Goal: Information Seeking & Learning: Compare options

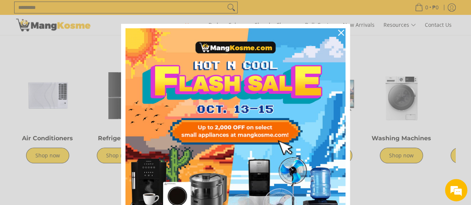
scroll to position [0, 296]
click at [341, 32] on icon "close icon" at bounding box center [341, 33] width 6 height 6
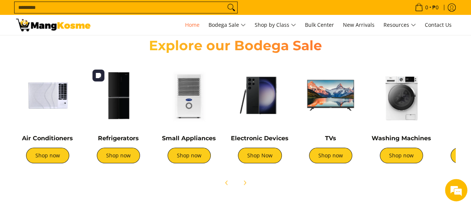
click at [125, 96] on img at bounding box center [118, 95] width 63 height 63
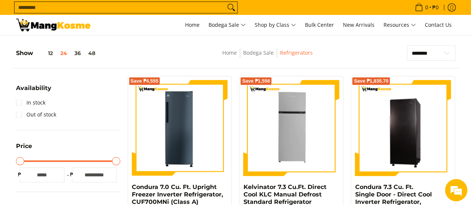
scroll to position [112, 0]
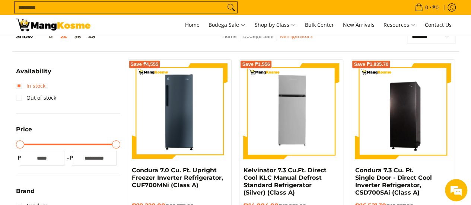
click at [19, 87] on link "In stock" at bounding box center [30, 86] width 29 height 12
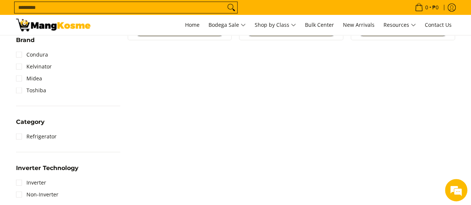
scroll to position [328, 0]
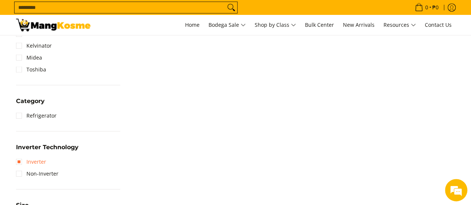
click at [20, 160] on link "Inverter" at bounding box center [31, 162] width 30 height 12
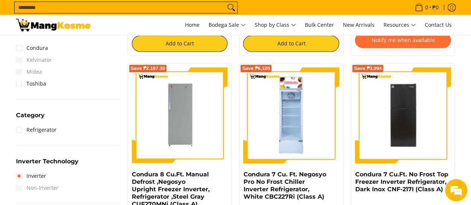
scroll to position [328, 0]
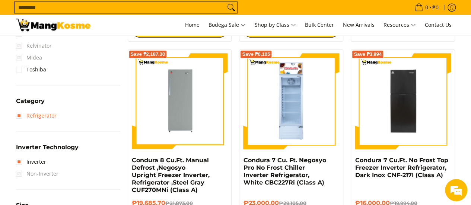
click at [18, 117] on link "Refrigerator" at bounding box center [36, 116] width 41 height 12
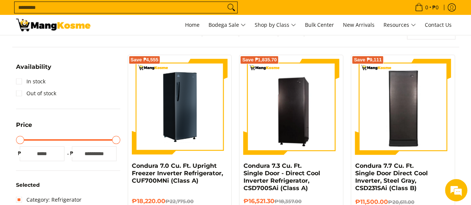
scroll to position [105, 0]
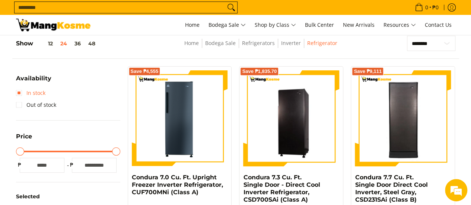
click at [20, 92] on link "In stock" at bounding box center [30, 93] width 29 height 12
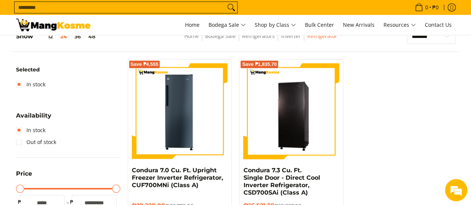
scroll to position [149, 0]
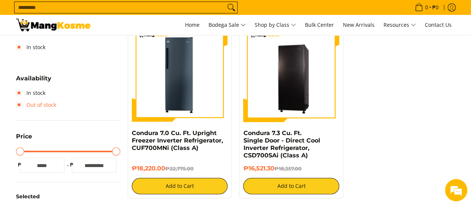
click at [19, 103] on link "Out of stock" at bounding box center [36, 105] width 40 height 12
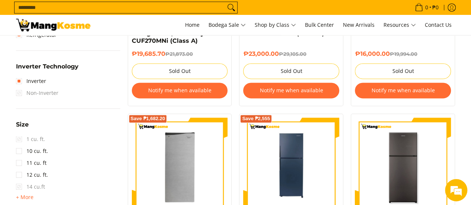
scroll to position [514, 0]
